Goal: Transaction & Acquisition: Obtain resource

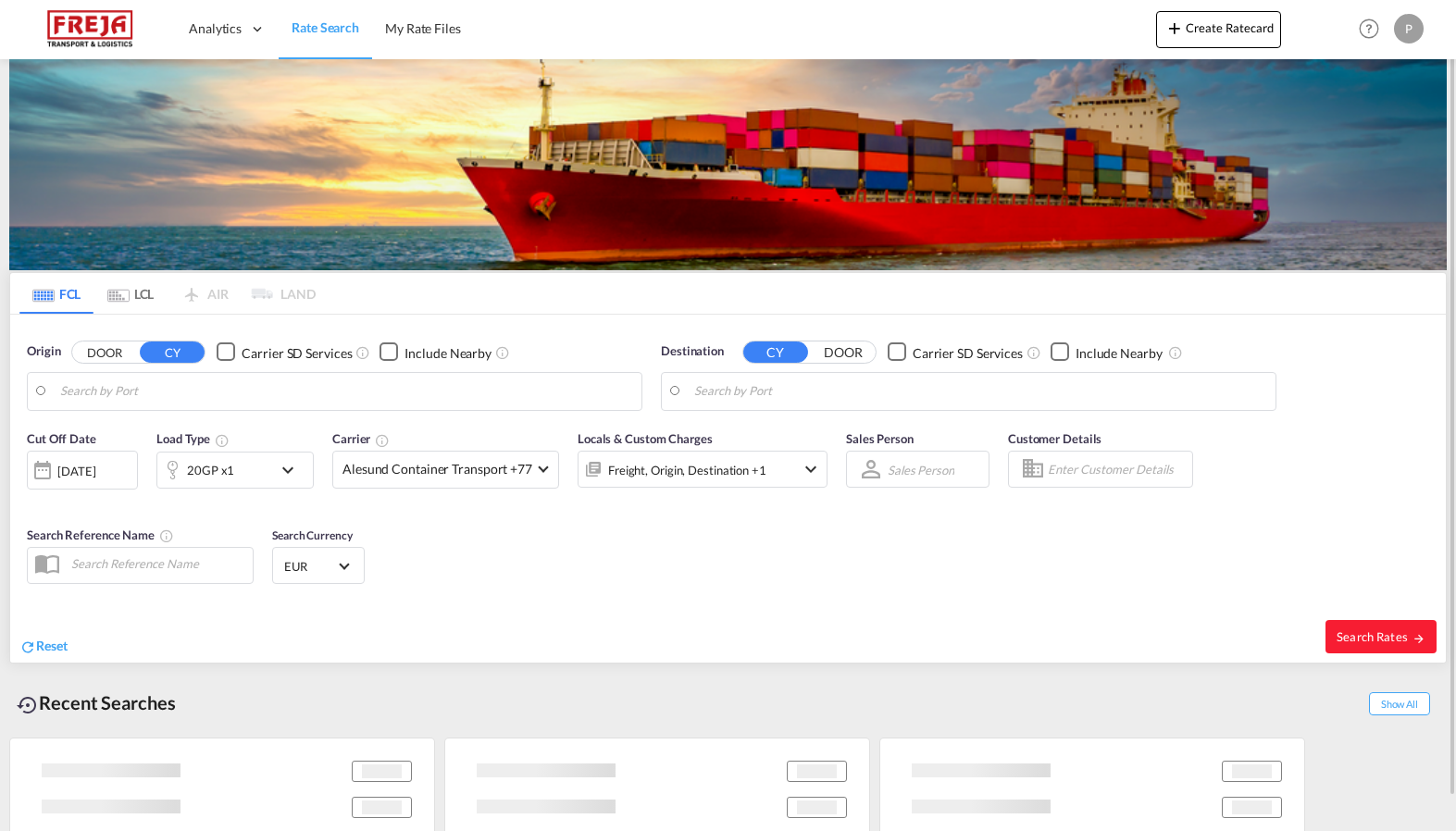
type input "Chattogram (Chittagong), BDCGP"
type input "DK-6000, [GEOGRAPHIC_DATA]"
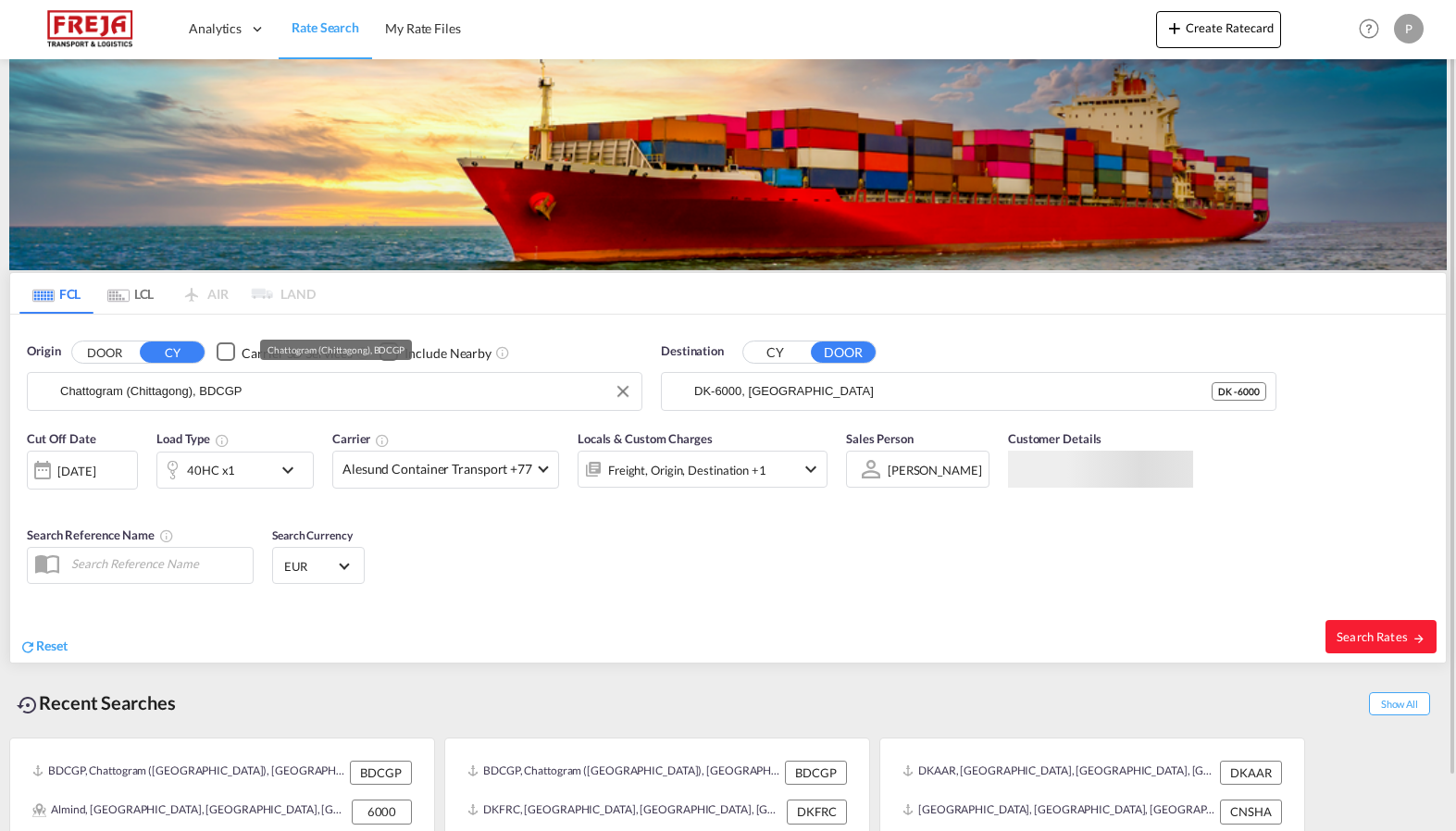
click at [218, 382] on input "Chattogram (Chittagong), BDCGP" at bounding box center [346, 391] width 572 height 28
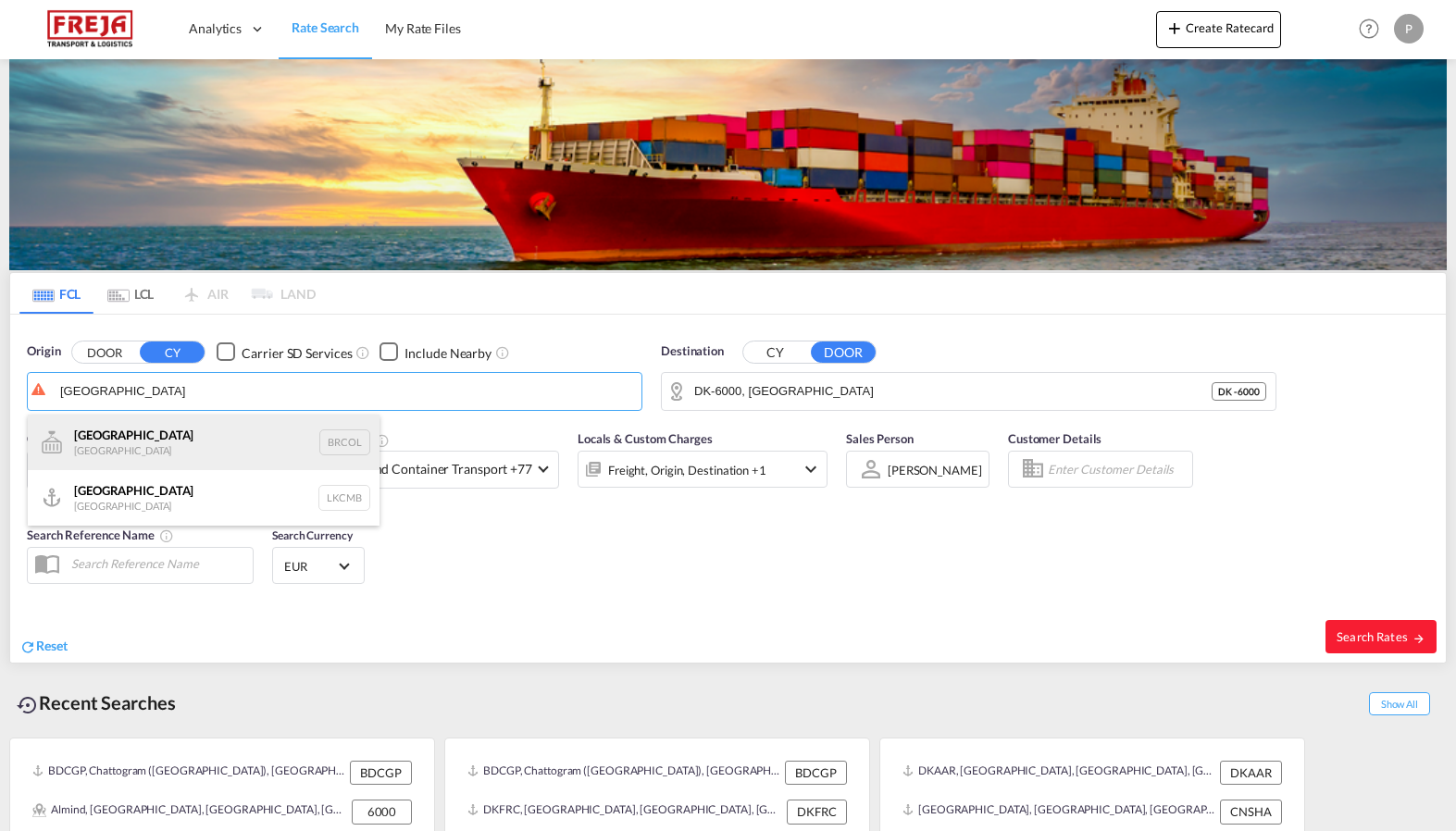
click at [176, 435] on div "Colombo [GEOGRAPHIC_DATA] BRCOL" at bounding box center [204, 442] width 352 height 55
type input "[GEOGRAPHIC_DATA], [GEOGRAPHIC_DATA]"
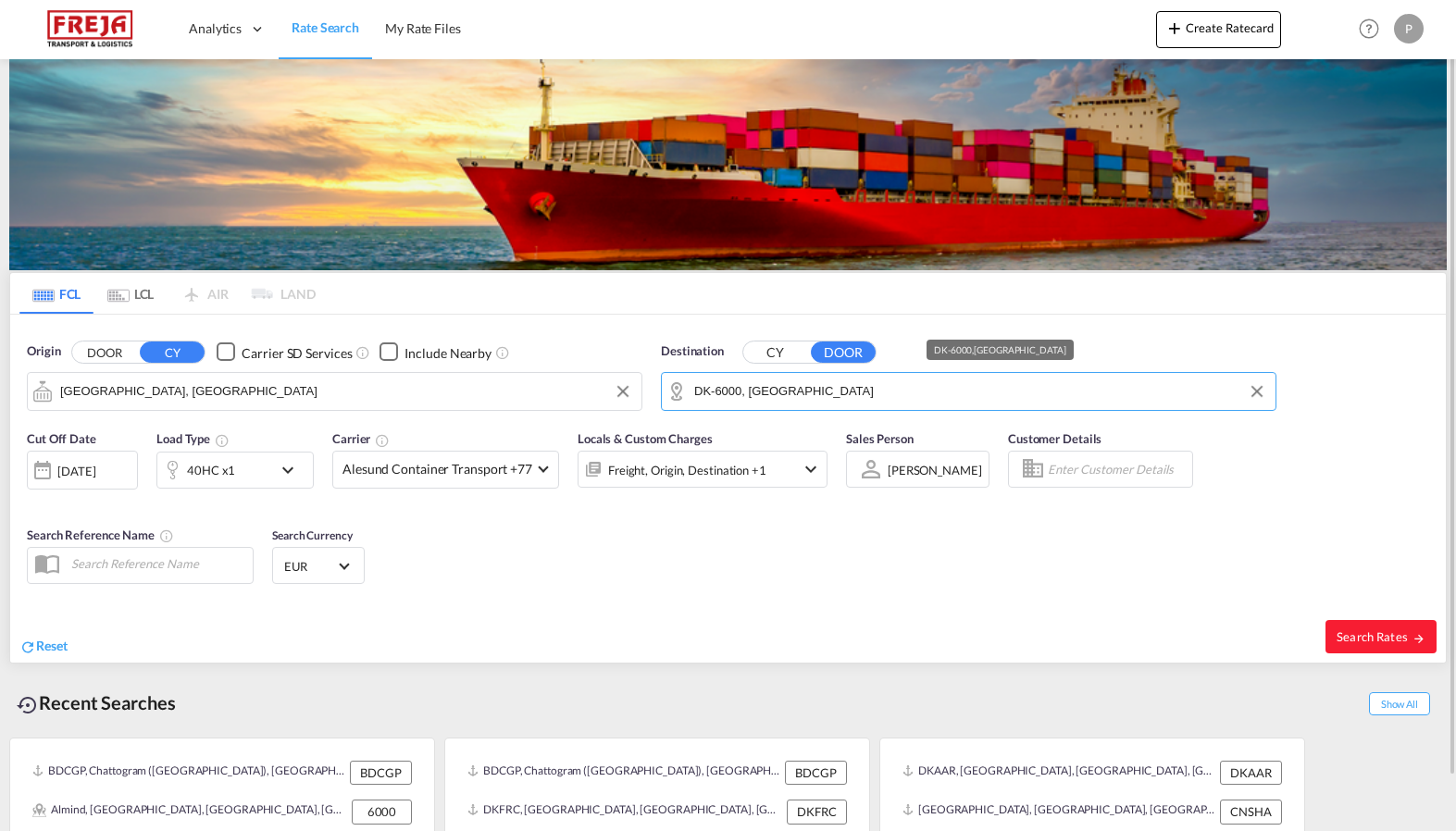
click at [810, 390] on input "DK-6000, [GEOGRAPHIC_DATA]" at bounding box center [979, 391] width 572 height 28
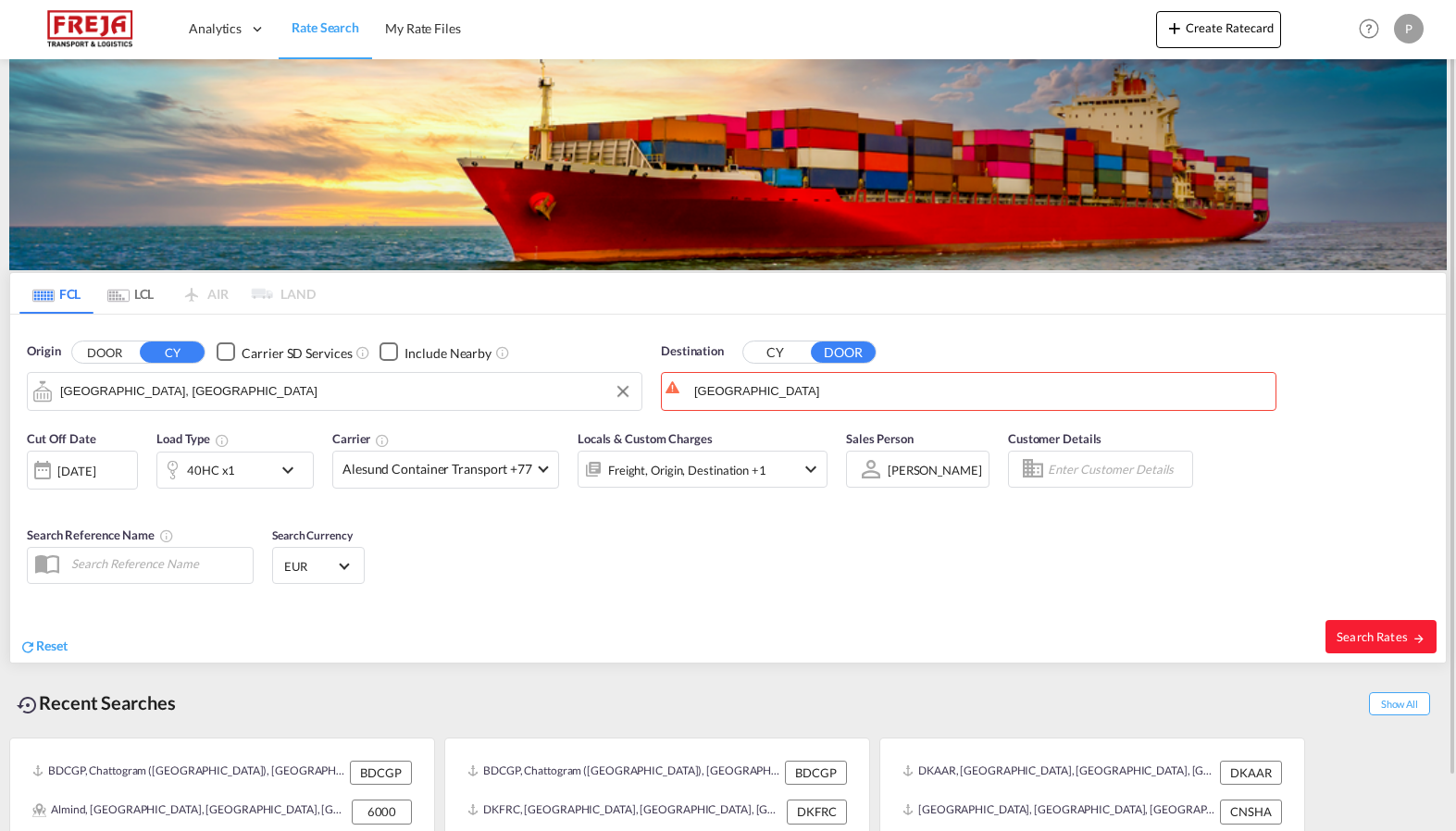
click at [764, 343] on button "CY" at bounding box center [775, 352] width 65 height 22
click at [785, 401] on body "Analytics Reports Dashboard Rate Search My Rate Files Analytics" at bounding box center [728, 416] width 1456 height 831
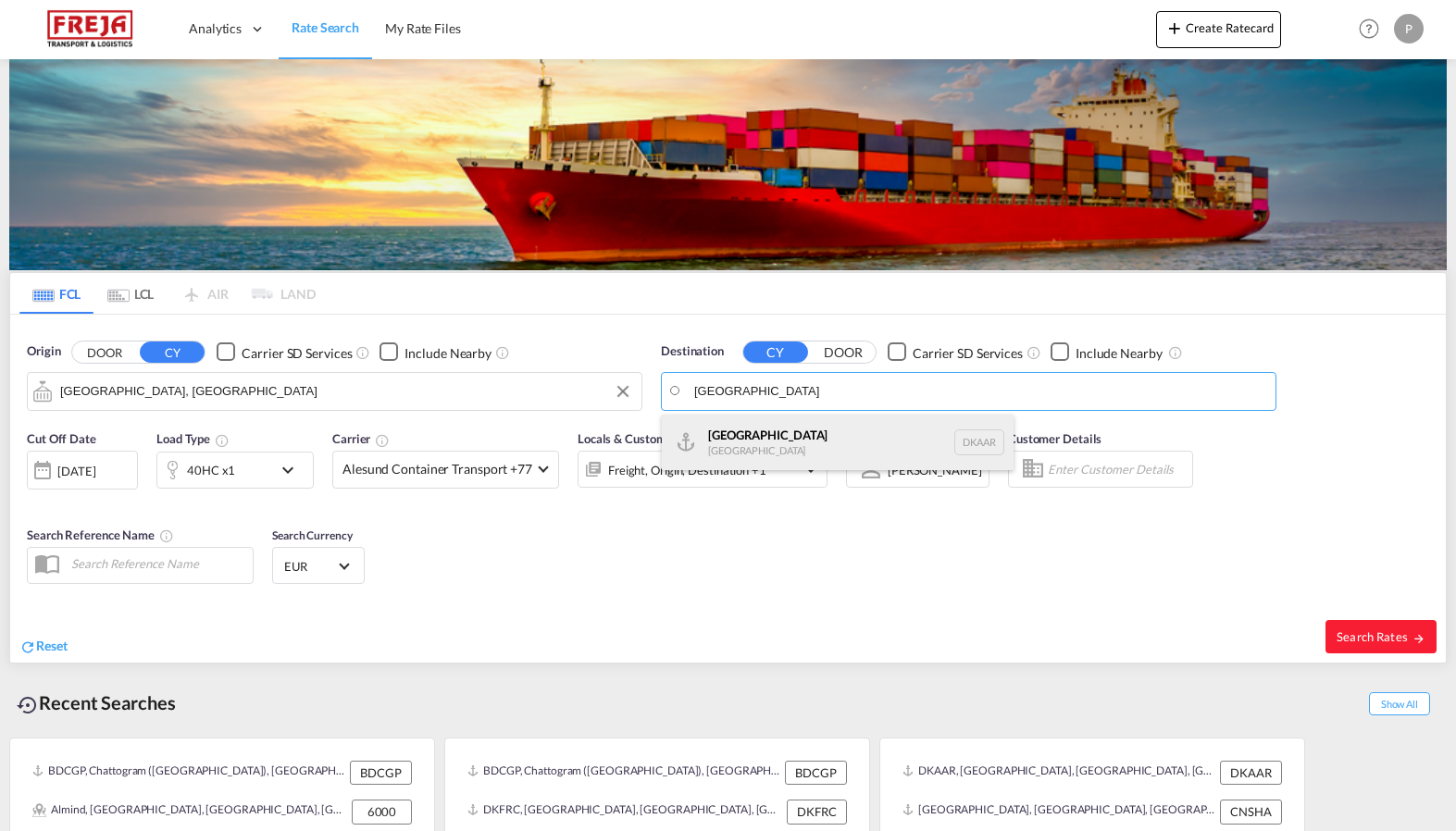
click at [773, 428] on div "Aarhus [GEOGRAPHIC_DATA] [GEOGRAPHIC_DATA]" at bounding box center [838, 442] width 352 height 55
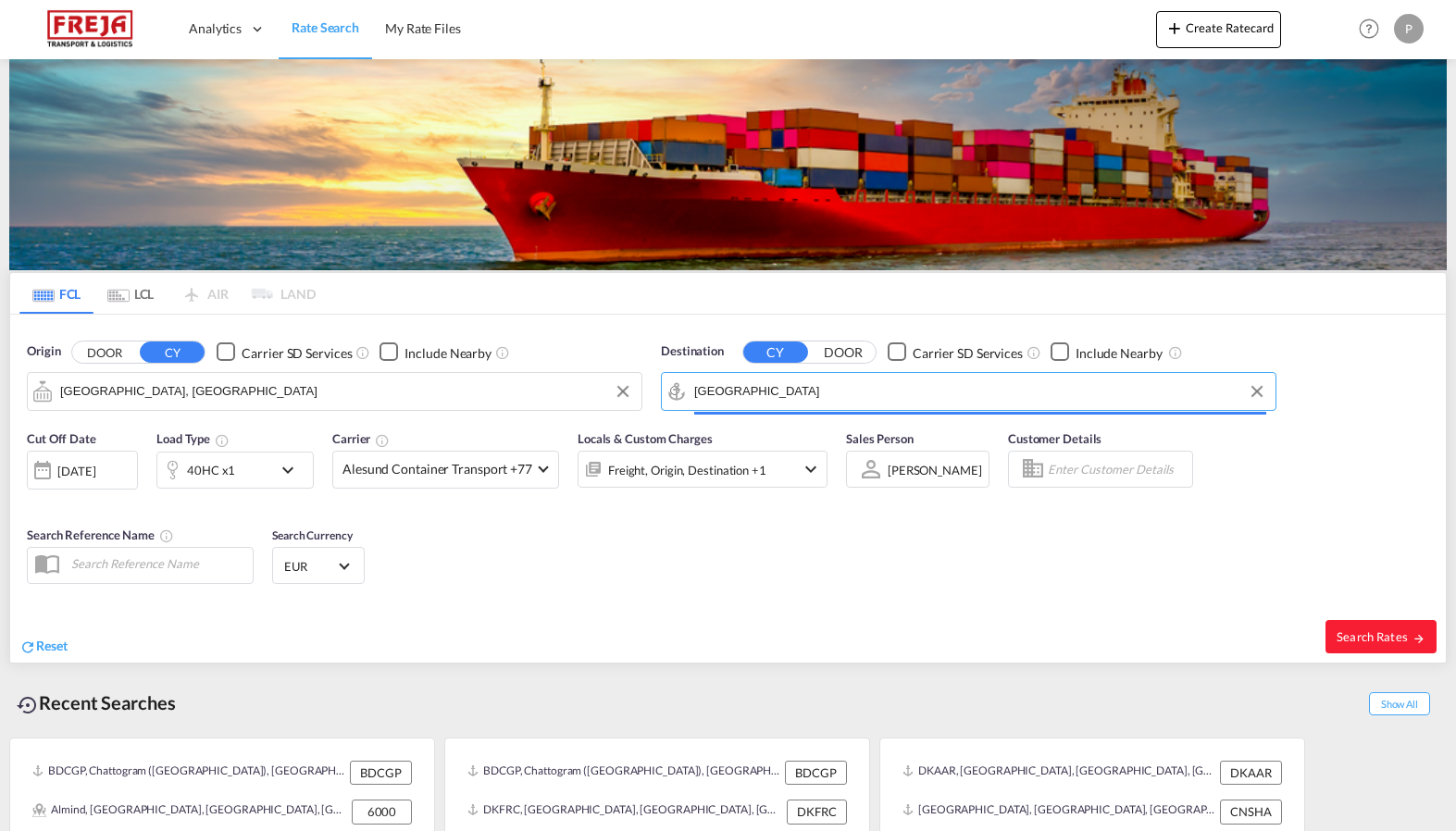
type input "[GEOGRAPHIC_DATA], [GEOGRAPHIC_DATA]"
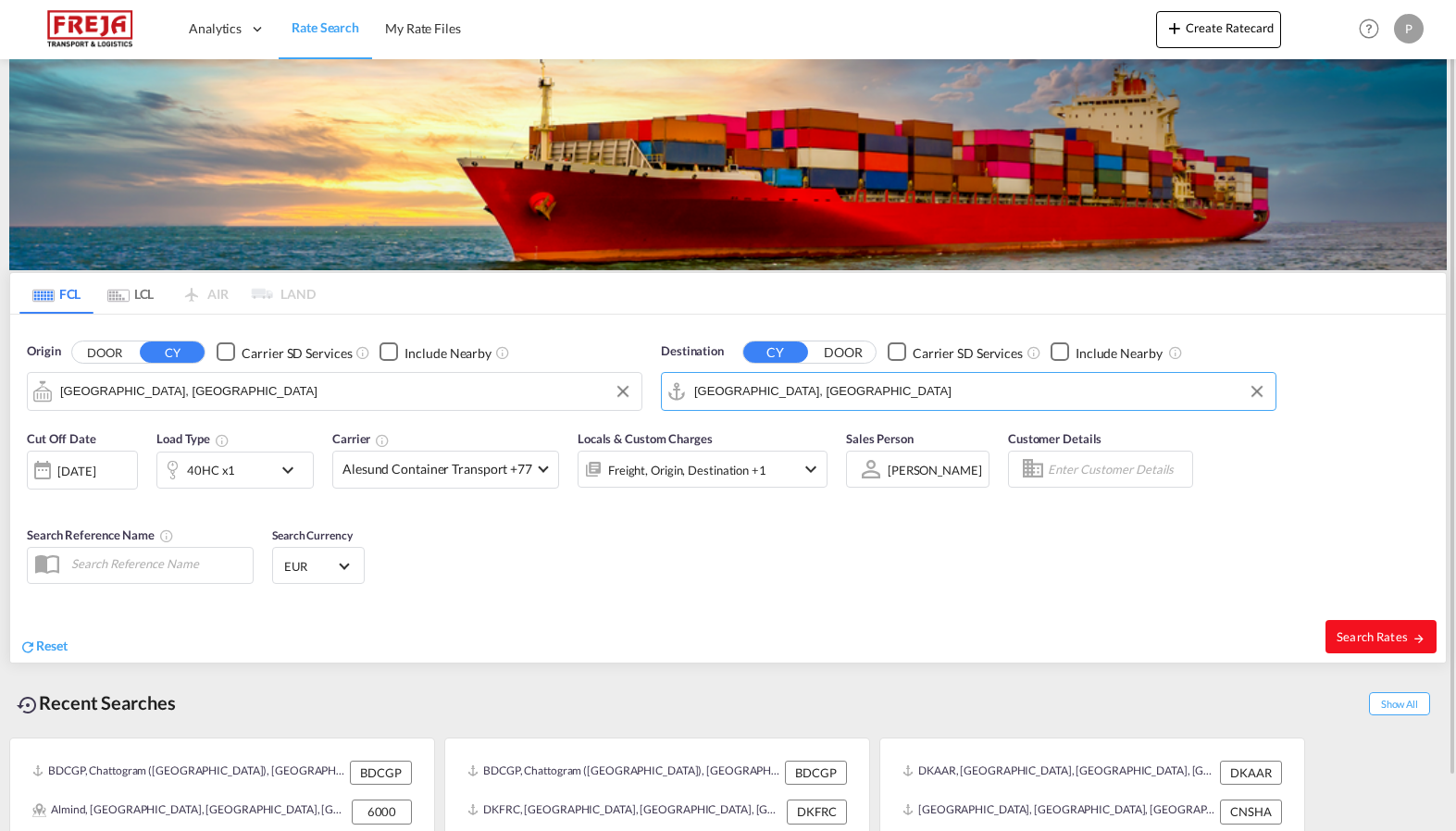
click at [1377, 644] on button "Search Rates" at bounding box center [1381, 636] width 111 height 34
type input "BRCOL to DKAAR / [DATE]"
